Goal: Task Accomplishment & Management: Manage account settings

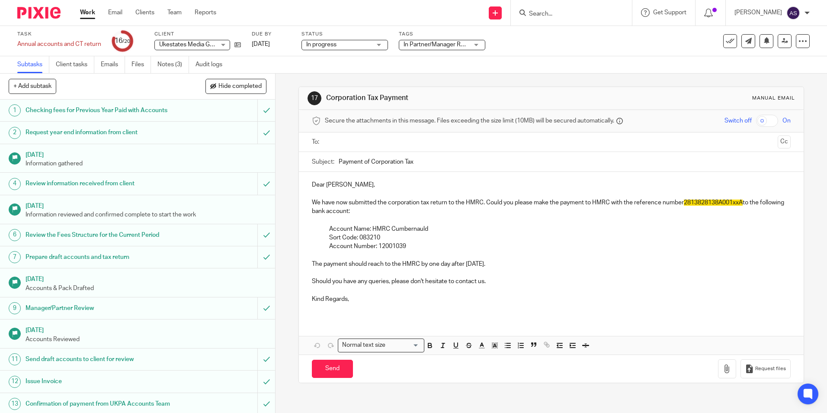
scroll to position [130, 0]
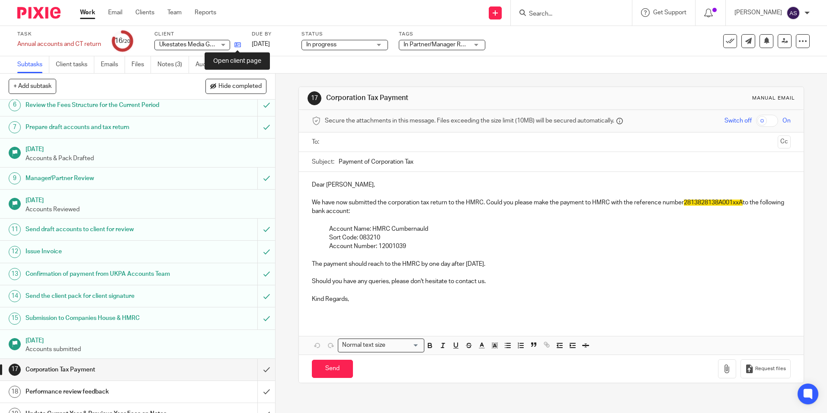
click at [239, 45] on icon at bounding box center [237, 45] width 6 height 6
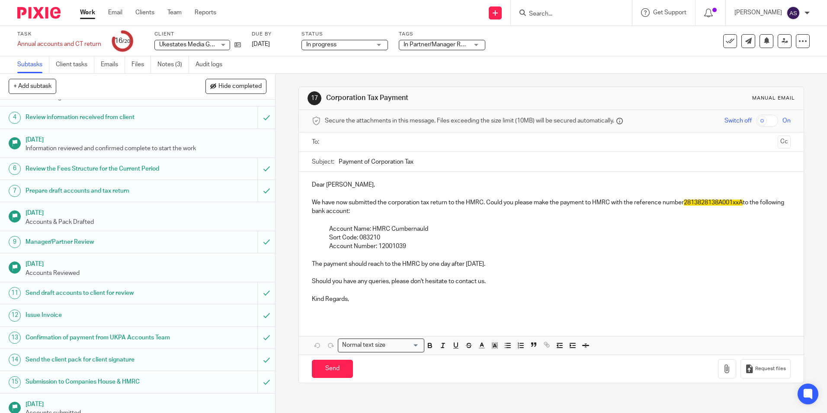
scroll to position [0, 0]
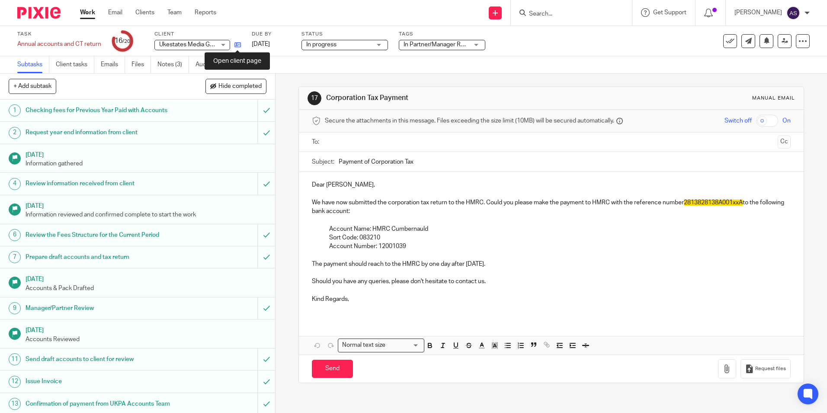
click at [237, 46] on icon at bounding box center [237, 45] width 6 height 6
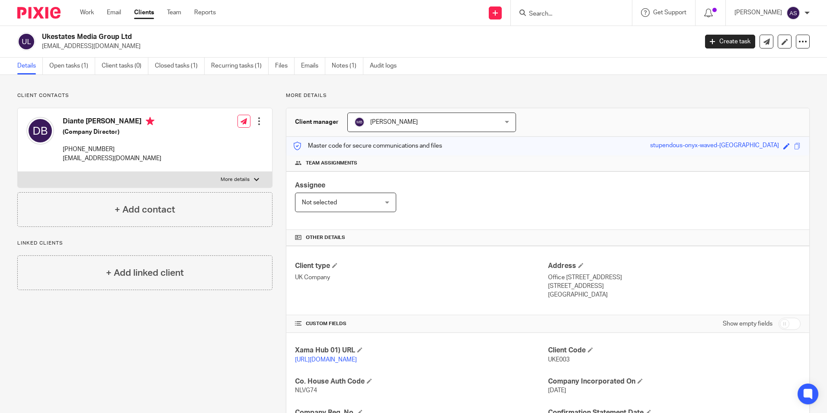
drag, startPoint x: 553, startPoint y: 279, endPoint x: 602, endPoint y: 286, distance: 49.8
click at [602, 286] on div "Address Office 127 Lombard Business Park 8 Lombard Road, Wimbledon London, SW19…" at bounding box center [674, 280] width 253 height 38
click at [495, 285] on div "Client type UK Company" at bounding box center [421, 280] width 253 height 38
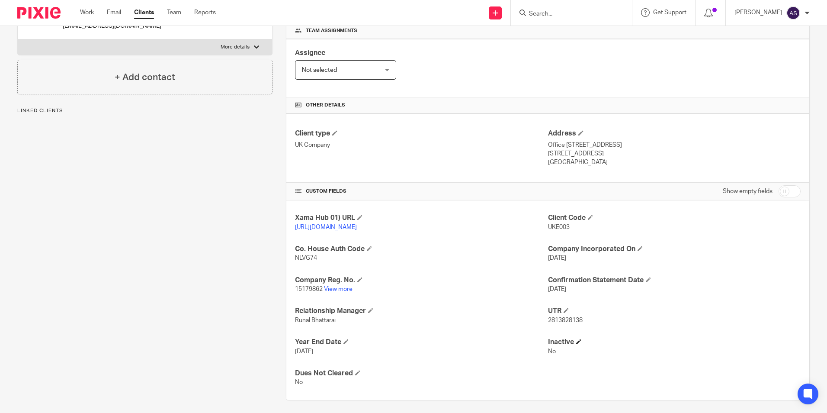
scroll to position [146, 0]
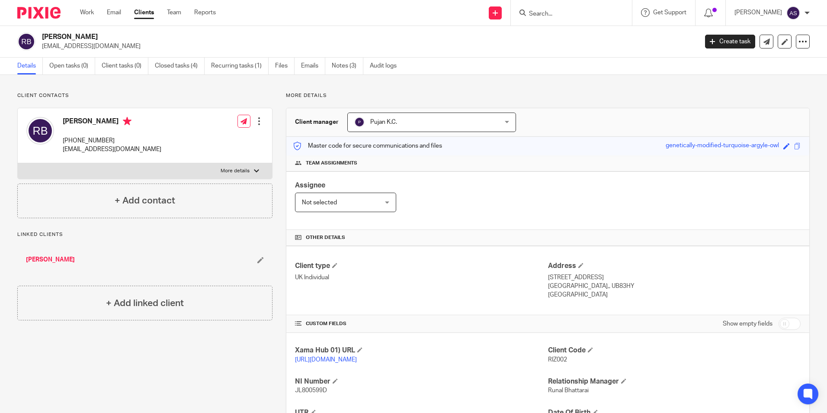
scroll to position [28, 0]
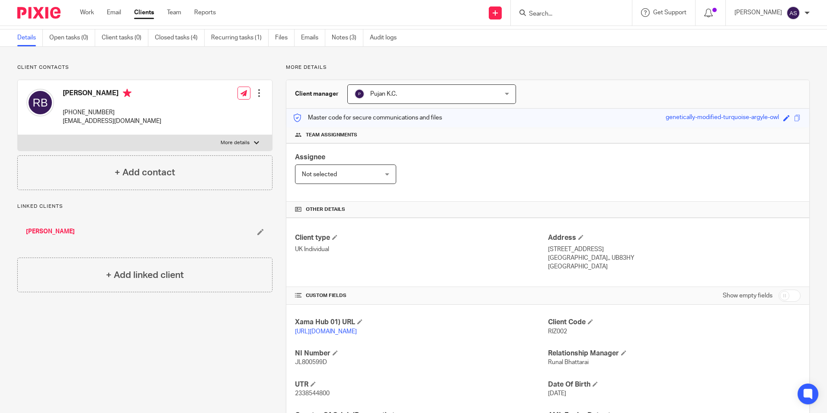
drag, startPoint x: 0, startPoint y: 0, endPoint x: 49, endPoint y: 7, distance: 49.4
click at [49, 7] on img at bounding box center [38, 13] width 43 height 12
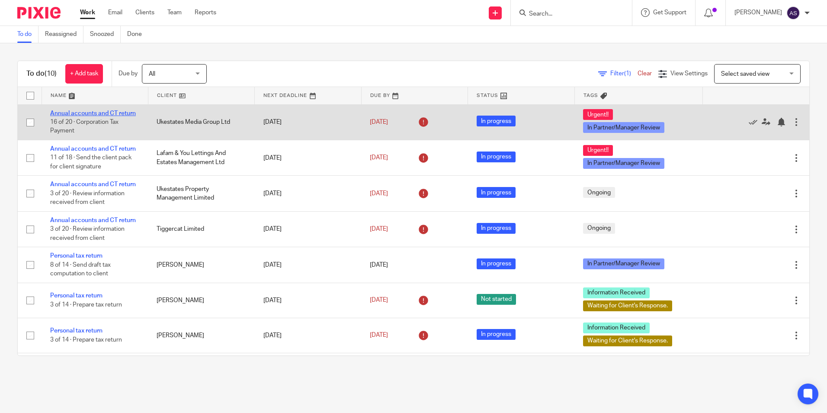
click at [67, 114] on link "Annual accounts and CT return" at bounding box center [93, 113] width 86 height 6
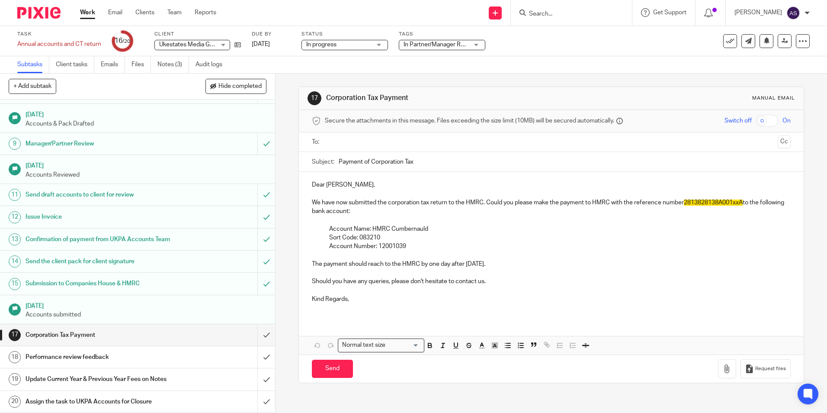
scroll to position [173, 0]
click at [193, 339] on div "Corporation Tax Payment" at bounding box center [138, 334] width 224 height 13
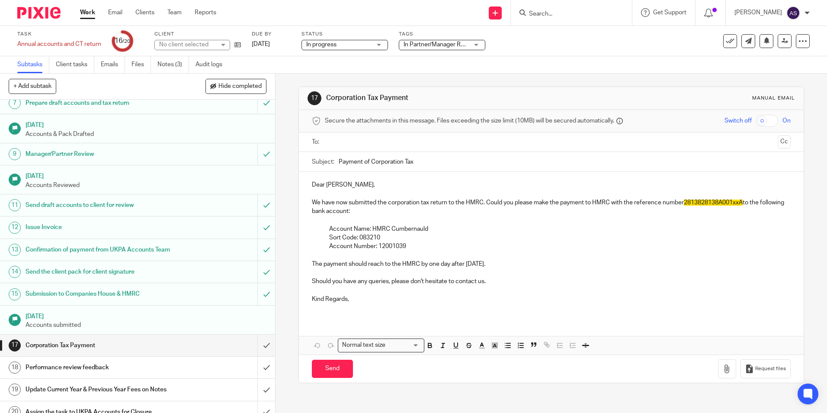
scroll to position [173, 0]
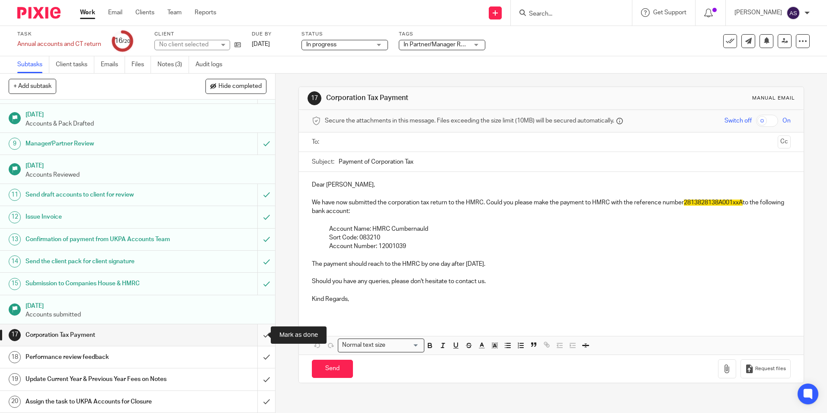
click at [250, 335] on input "submit" at bounding box center [137, 335] width 275 height 22
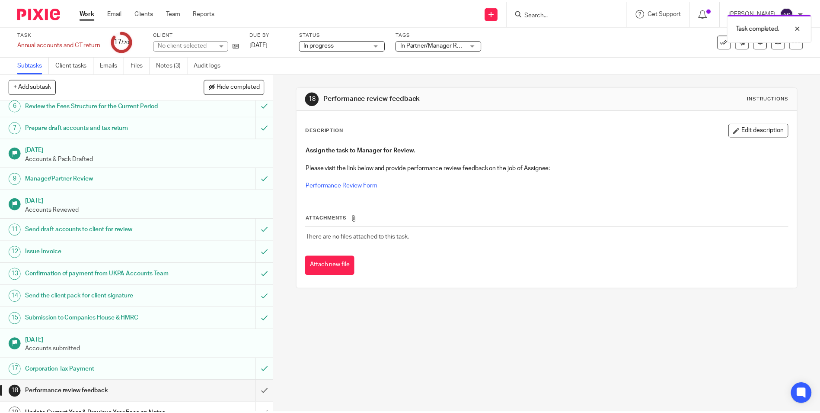
scroll to position [173, 0]
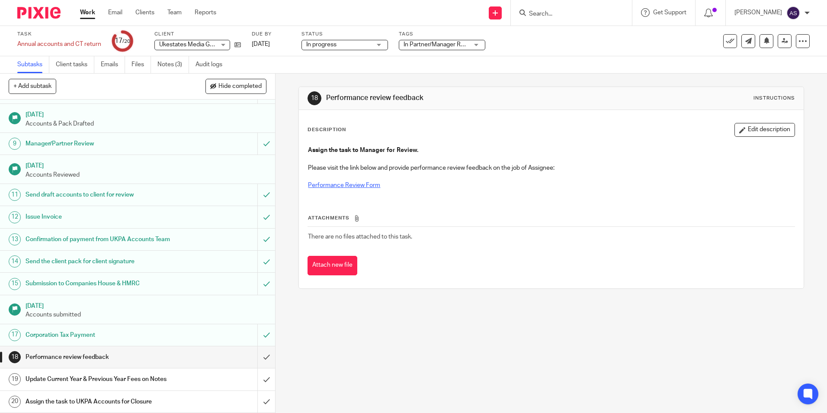
click at [348, 186] on link "Performance Review Form" at bounding box center [344, 185] width 72 height 6
click at [257, 398] on div "1 Checking fees for Previous Year Paid with Accounts 2 Request year end informa…" at bounding box center [136, 255] width 273 height 313
click at [256, 400] on input "submit" at bounding box center [136, 401] width 273 height 22
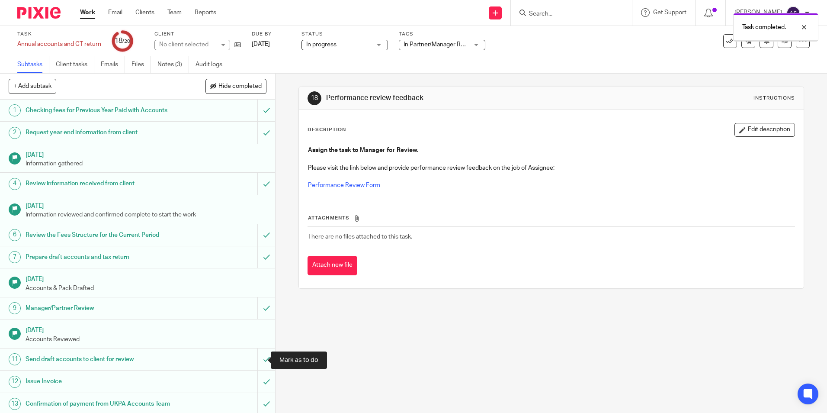
scroll to position [173, 0]
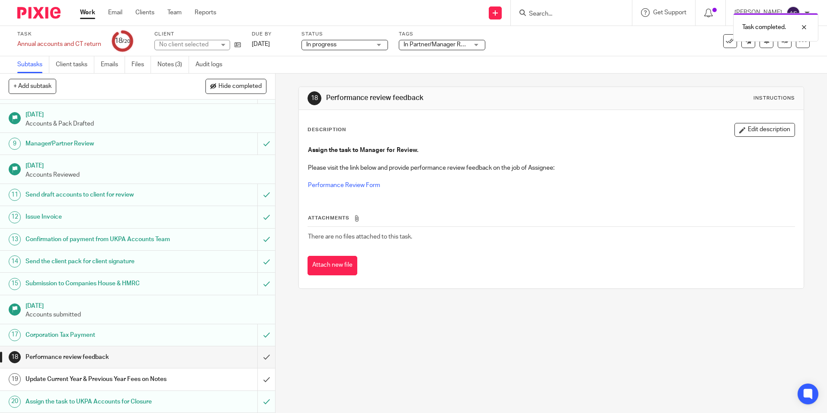
click at [358, 355] on div "18 Performance review feedback Instructions Description Edit description Assign…" at bounding box center [550, 243] width 551 height 339
click at [173, 61] on link "Notes (3)" at bounding box center [173, 64] width 32 height 17
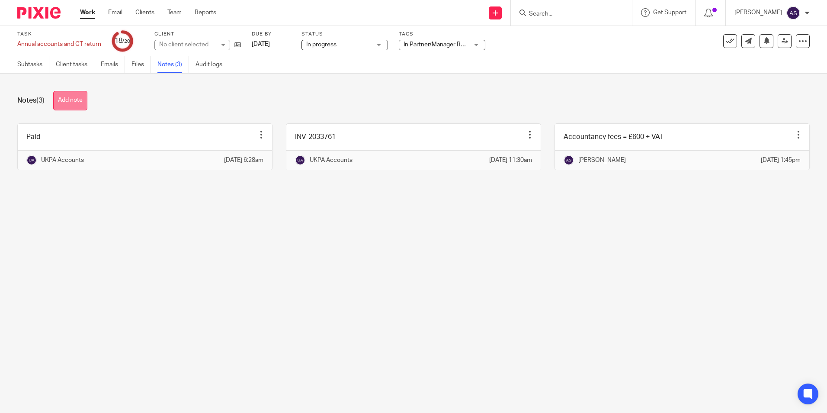
click at [67, 107] on button "Add note" at bounding box center [70, 100] width 34 height 19
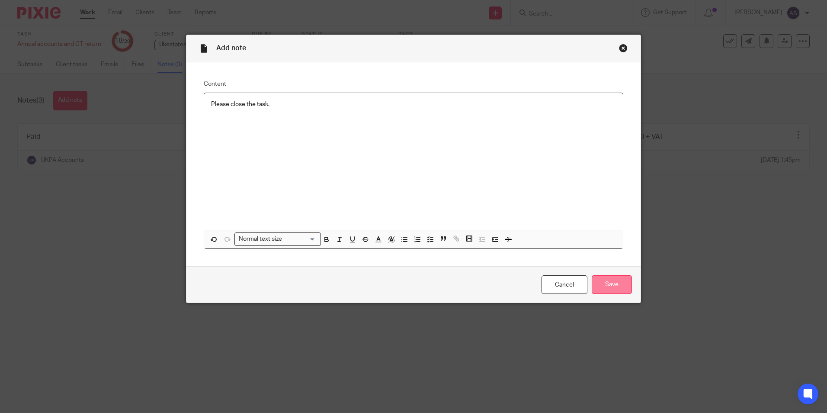
click at [609, 277] on input "Save" at bounding box center [612, 284] width 40 height 19
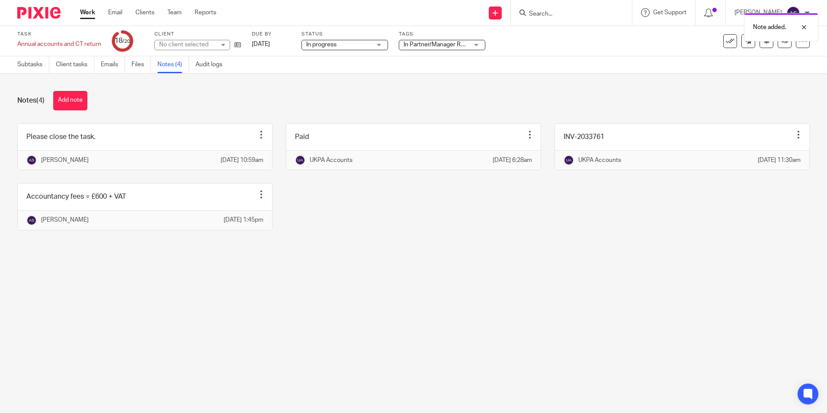
click at [229, 283] on main "Task Annual accounts and CT return Save Annual accounts and CT return 18 /20 Cl…" at bounding box center [413, 206] width 827 height 413
click at [429, 260] on div "Notes (4) Add note Please close the task. Edit note Delete note [PERSON_NAME] […" at bounding box center [413, 167] width 827 height 187
click at [416, 304] on main "Task Annual accounts and CT return Save Annual accounts and CT return 18 /20 Cl…" at bounding box center [413, 206] width 827 height 413
click at [425, 44] on span "In Partner/Manager Review + 1" at bounding box center [444, 45] width 82 height 6
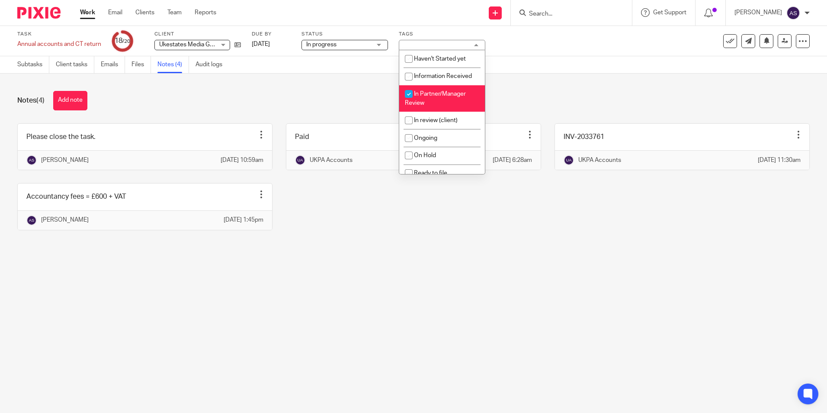
click at [405, 92] on input "checkbox" at bounding box center [408, 94] width 16 height 16
checkbox input "false"
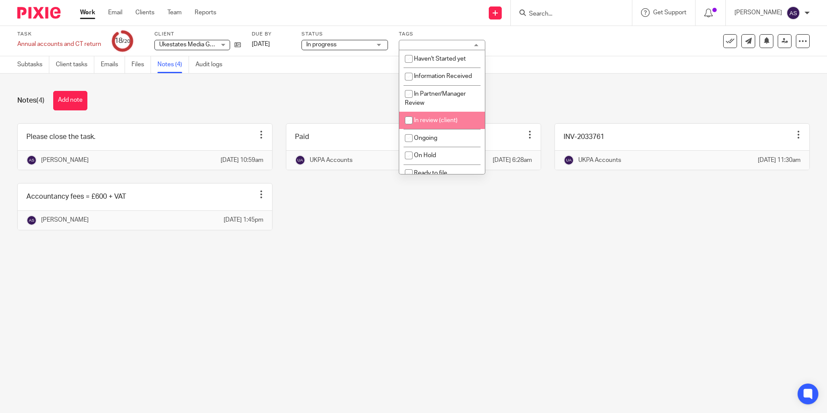
drag, startPoint x: 378, startPoint y: 240, endPoint x: 381, endPoint y: 205, distance: 35.6
click at [381, 237] on div "Please close the task. Edit note Delete note Anish K Sarraf 20 Aug 2025 10:59am…" at bounding box center [407, 183] width 806 height 120
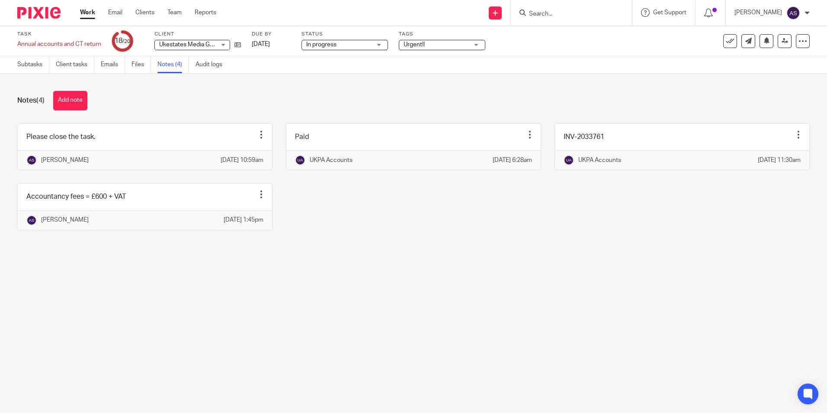
click at [368, 48] on span "In progress" at bounding box center [338, 44] width 65 height 9
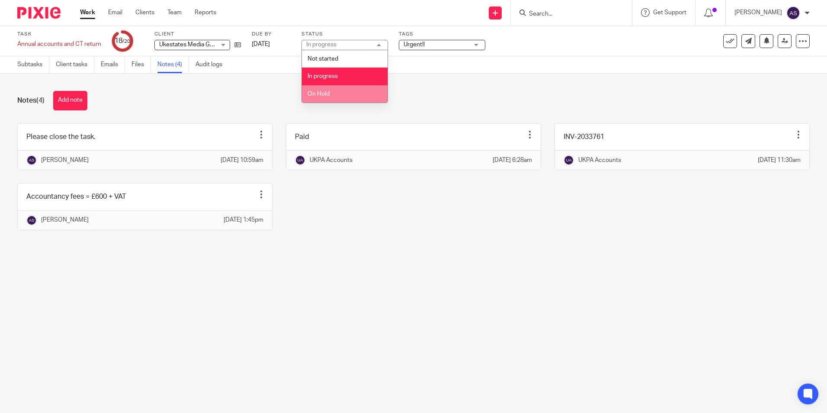
click at [377, 209] on div "Please close the task. Edit note Delete note Anish K Sarraf 20 Aug 2025 10:59am…" at bounding box center [407, 183] width 806 height 120
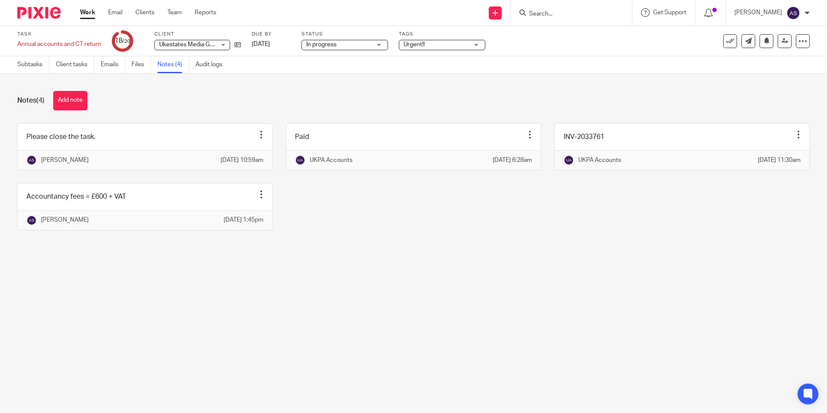
click at [355, 44] on span "In progress" at bounding box center [338, 44] width 65 height 9
click at [347, 71] on li "In progress" at bounding box center [345, 76] width 86 height 18
click at [374, 96] on div "Notes (4) Add note" at bounding box center [413, 100] width 792 height 19
click at [782, 38] on link at bounding box center [785, 41] width 14 height 14
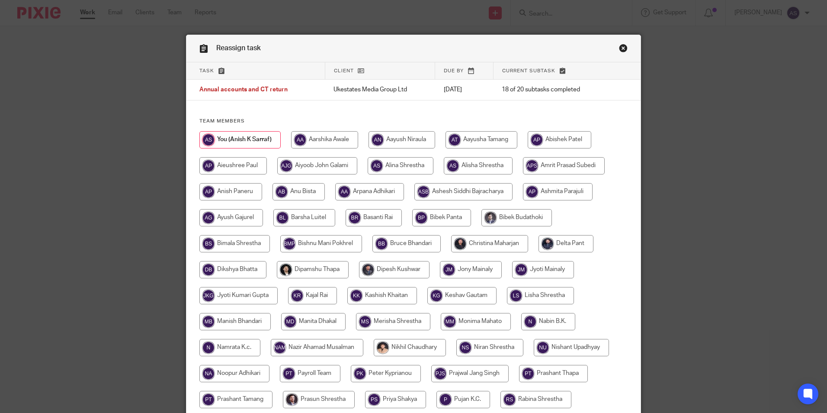
scroll to position [216, 0]
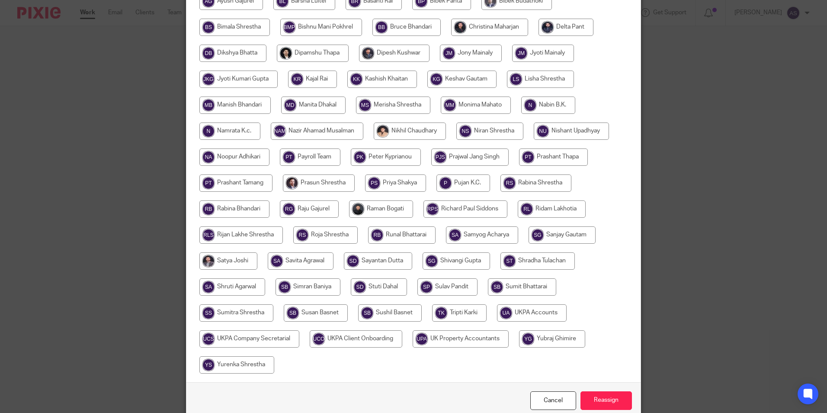
click at [514, 314] on input "radio" at bounding box center [532, 312] width 70 height 17
radio input "true"
click at [596, 403] on input "Reassign" at bounding box center [605, 400] width 51 height 19
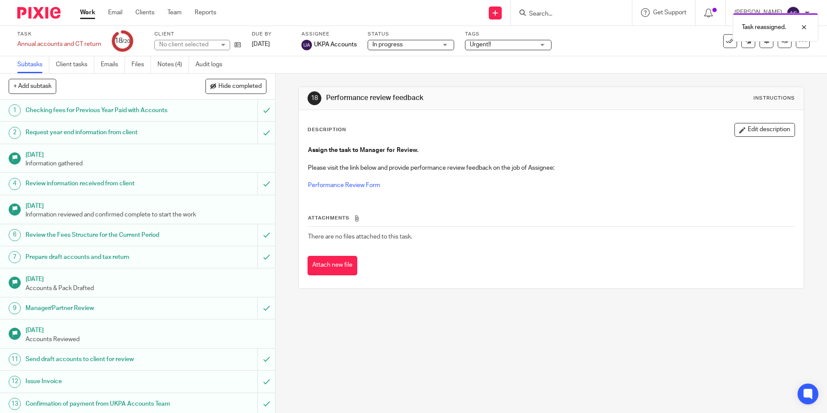
click at [45, 16] on img at bounding box center [38, 13] width 43 height 12
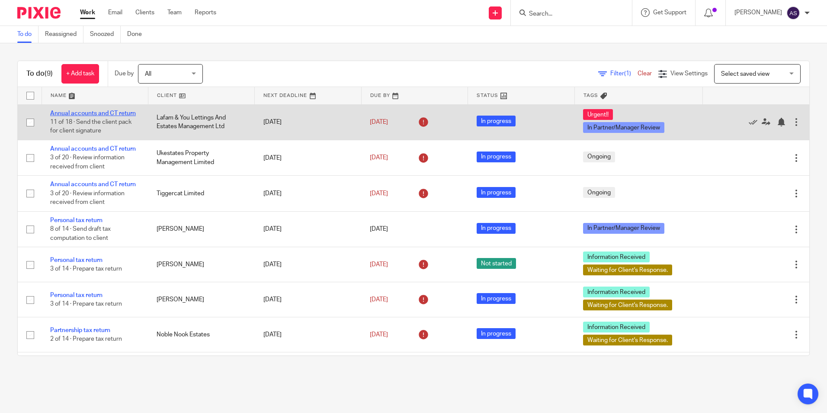
click at [120, 113] on link "Annual accounts and CT return" at bounding box center [93, 113] width 86 height 6
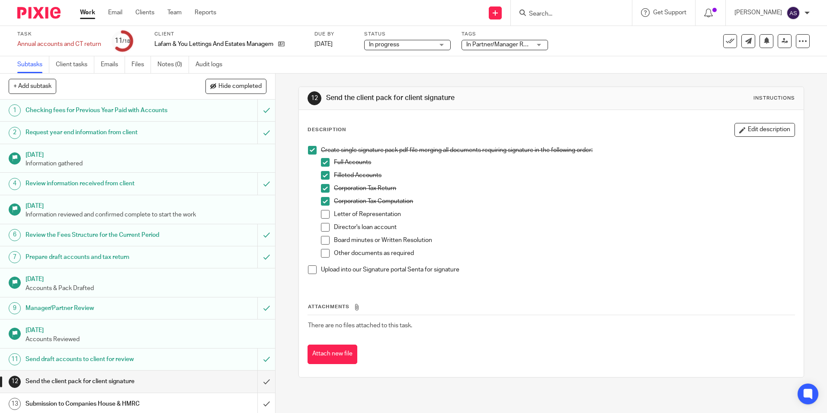
drag, startPoint x: 564, startPoint y: 222, endPoint x: 526, endPoint y: 234, distance: 39.7
click at [564, 222] on div "Letter of Representation" at bounding box center [564, 216] width 460 height 13
drag, startPoint x: 702, startPoint y: 342, endPoint x: 675, endPoint y: 372, distance: 40.8
click at [702, 342] on div "Attachments There are no files attached to this task. Attach new file" at bounding box center [550, 324] width 487 height 79
